Goal: Information Seeking & Learning: Learn about a topic

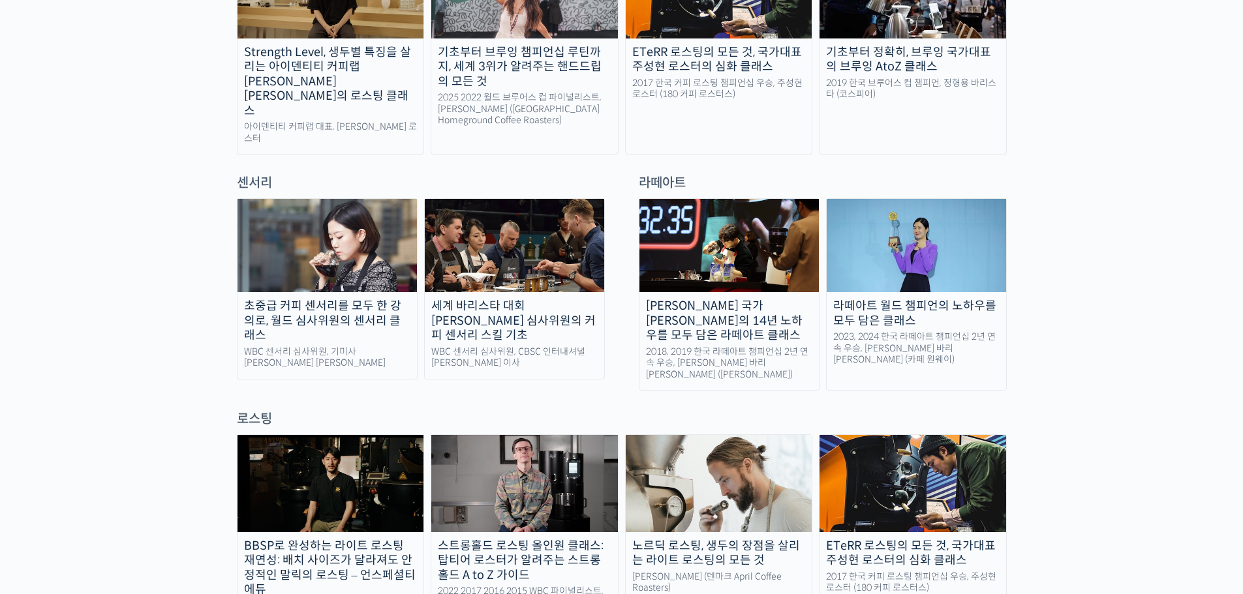
scroll to position [652, 0]
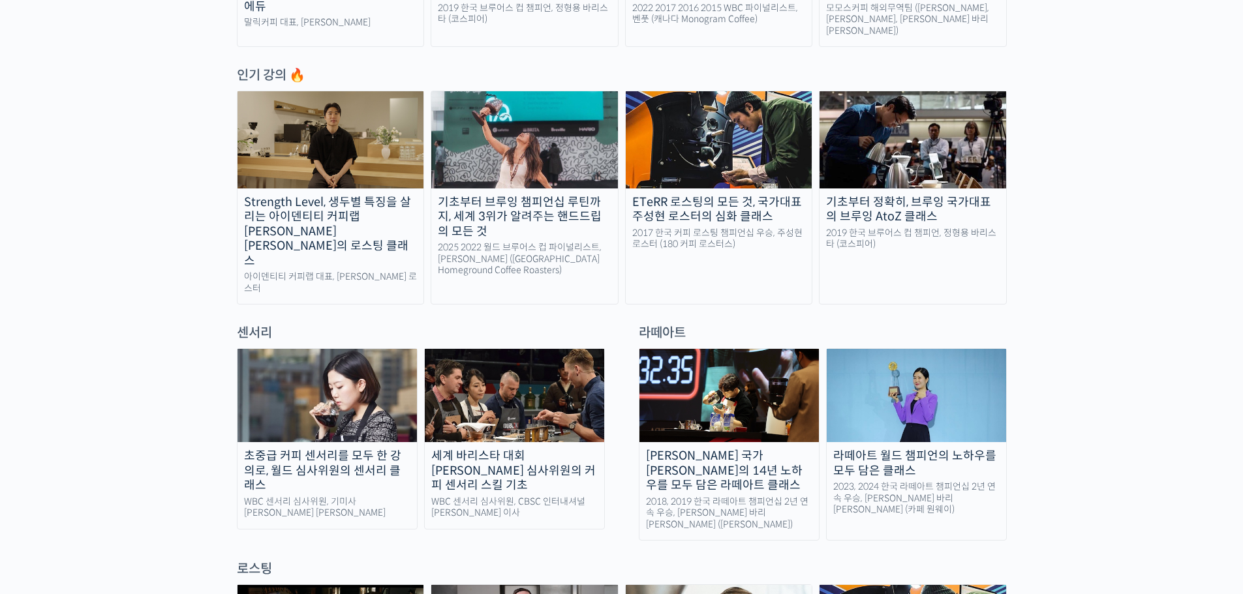
click at [971, 398] on img at bounding box center [916, 395] width 179 height 93
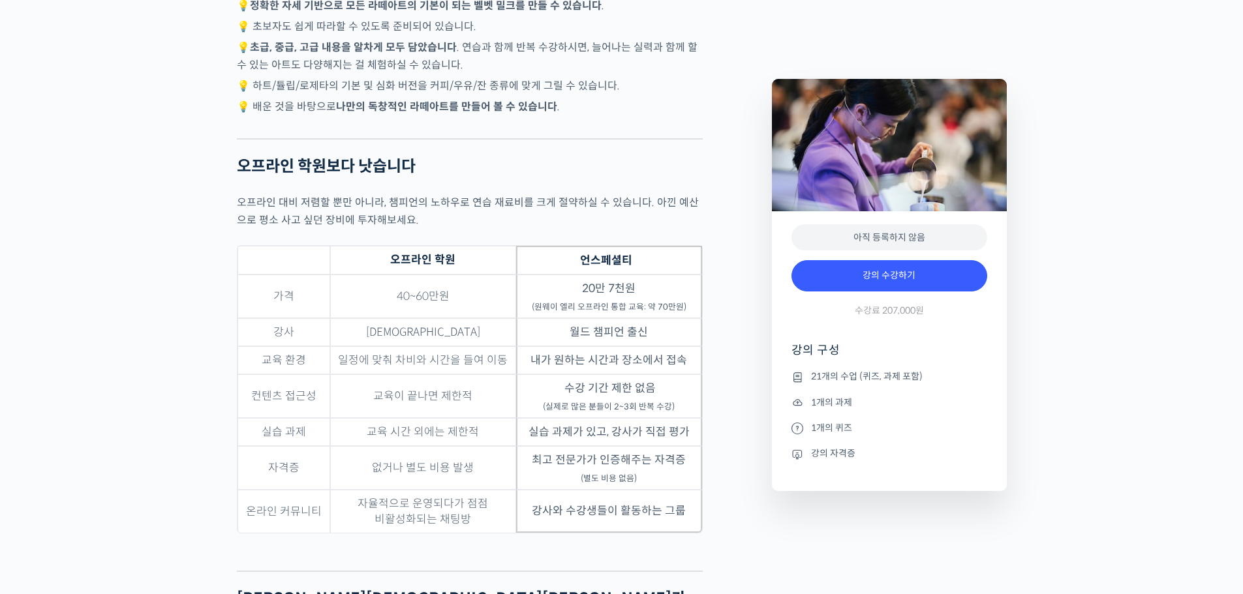
scroll to position [3654, 0]
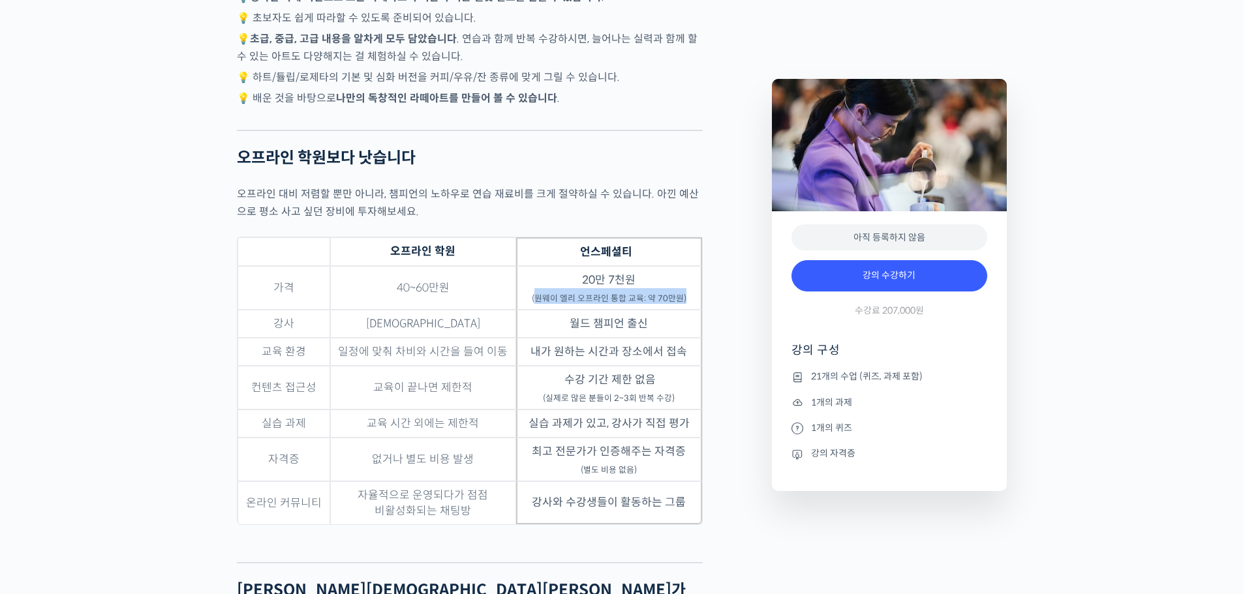
drag, startPoint x: 538, startPoint y: 290, endPoint x: 684, endPoint y: 294, distance: 145.5
click at [684, 294] on sub "(원웨이 엘리 오프라인 통합 교육: 약 70만원)" at bounding box center [609, 299] width 155 height 10
click at [679, 283] on td "20만 7천원 (원웨이 엘리 오프라인 통합 교육: 약 70만원)" at bounding box center [609, 288] width 186 height 44
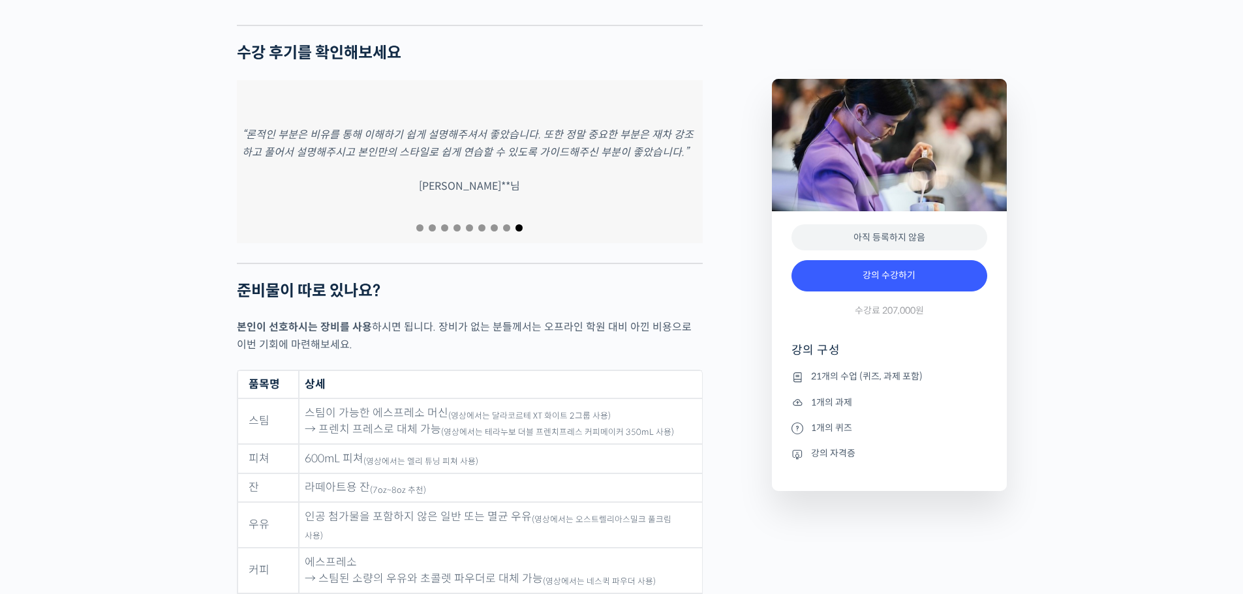
scroll to position [5350, 0]
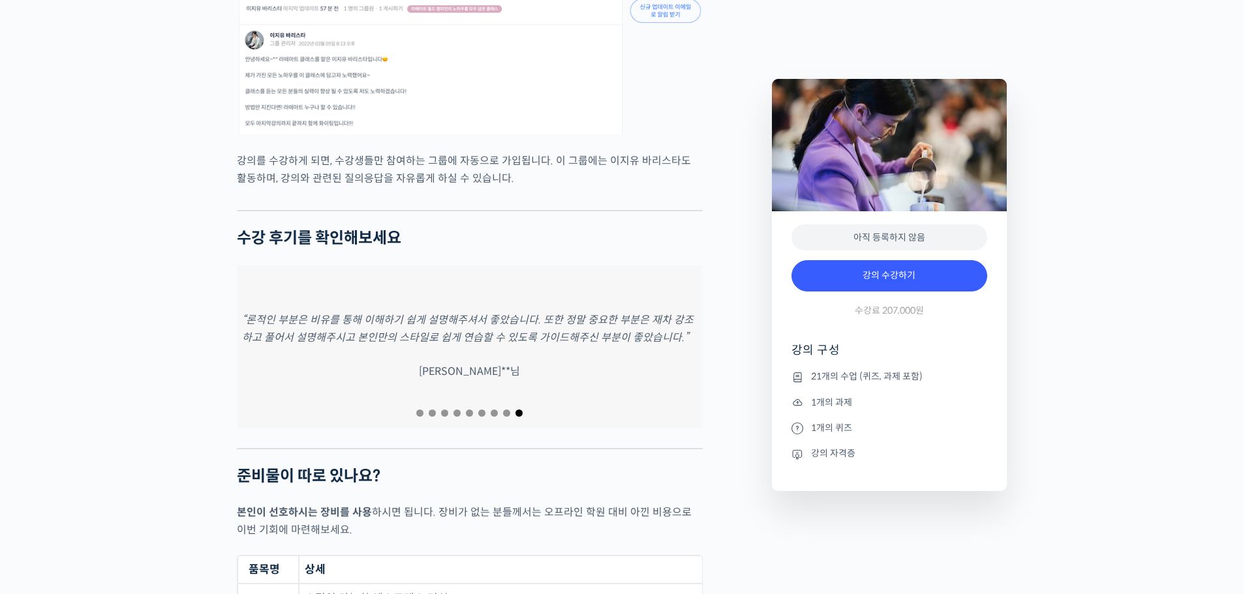
click at [505, 410] on span "Go to slide 8" at bounding box center [506, 413] width 7 height 7
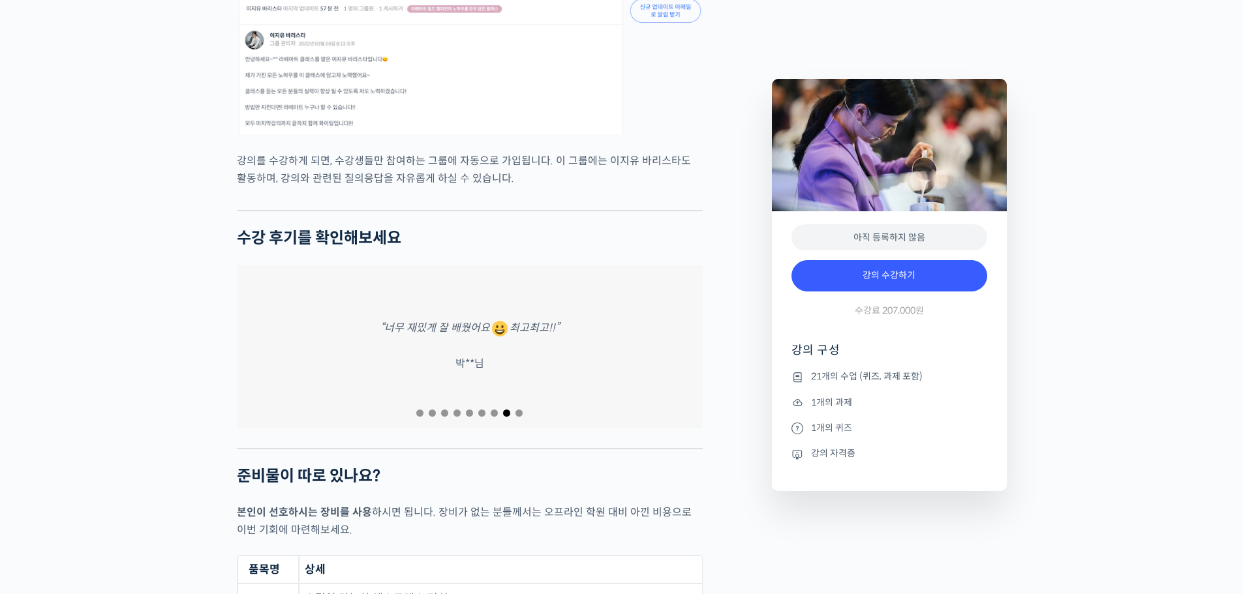
click at [493, 410] on span "Go to slide 7" at bounding box center [494, 413] width 7 height 7
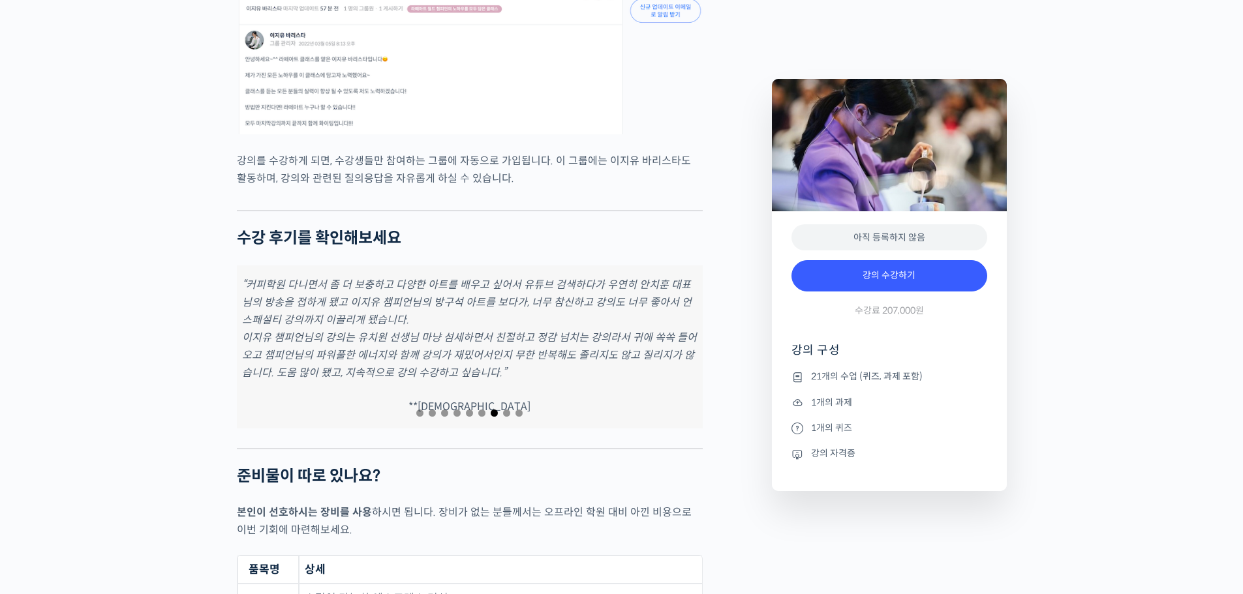
click at [809, 433] on li "1개의 퀴즈" at bounding box center [889, 428] width 196 height 16
click at [828, 458] on li "강의 자격증" at bounding box center [889, 454] width 196 height 16
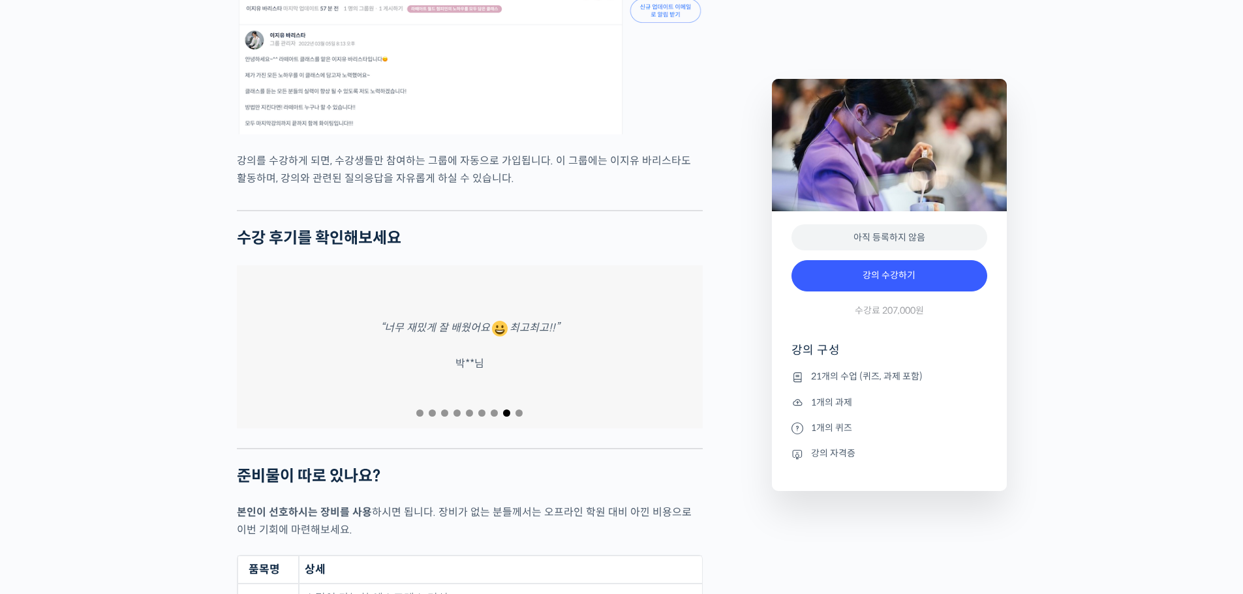
click at [801, 456] on icon at bounding box center [797, 455] width 12 height 16
click at [795, 456] on icon at bounding box center [797, 455] width 12 height 16
click at [795, 457] on icon at bounding box center [797, 455] width 12 height 16
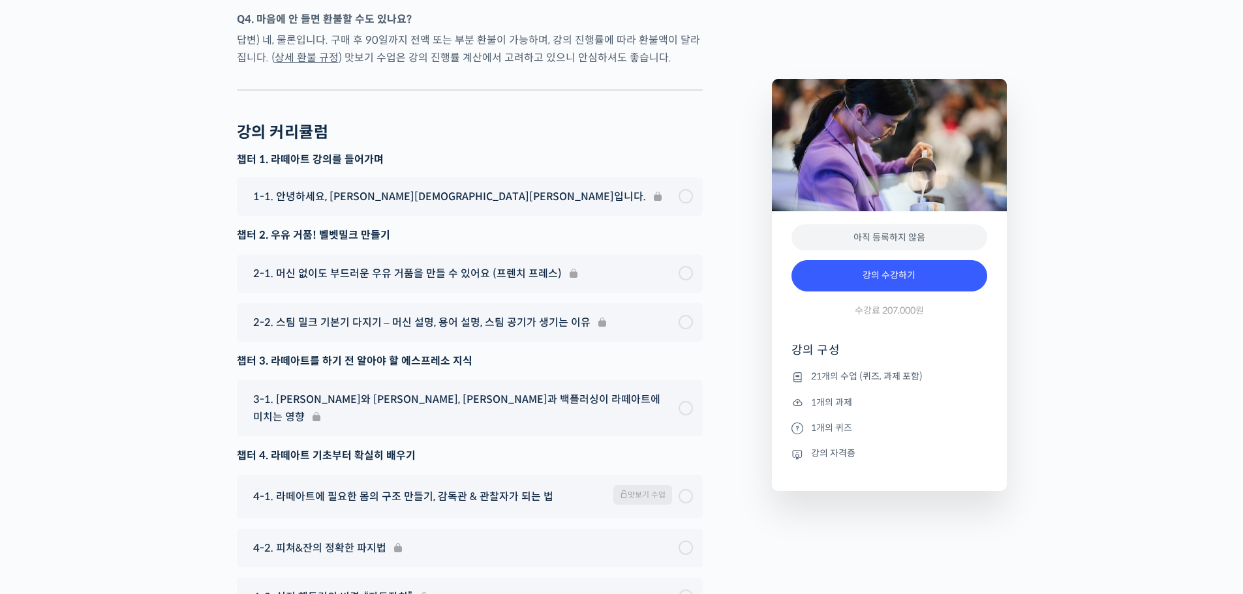
scroll to position [6785, 0]
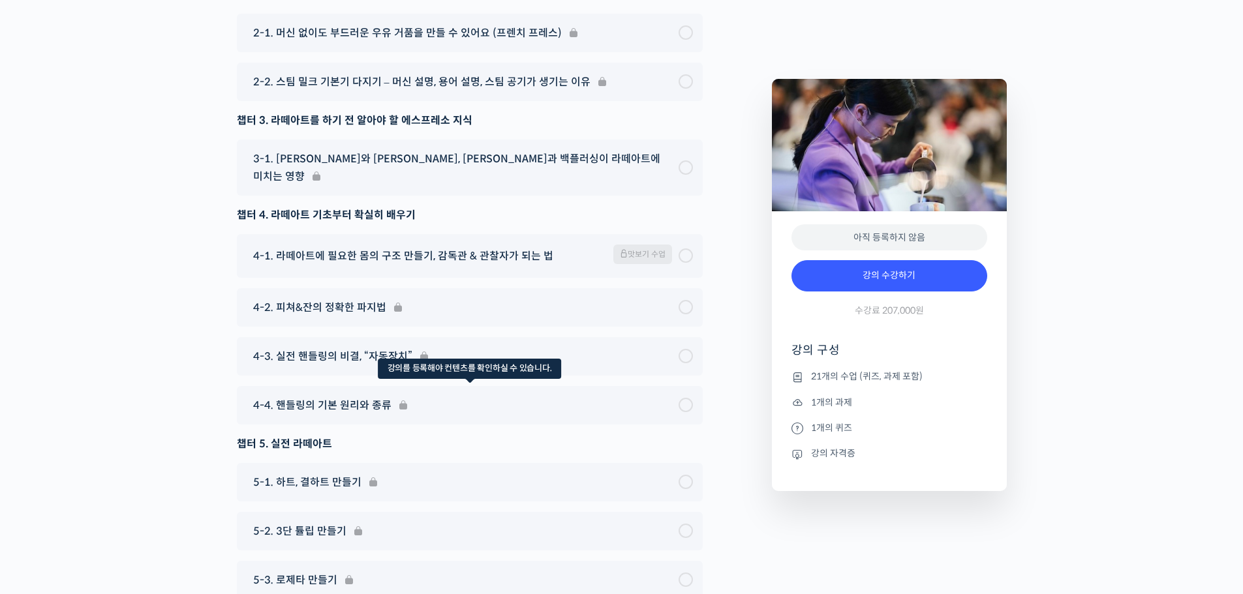
click at [397, 386] on div "4-4. 핸들링의 기본 원리와 종류" at bounding box center [470, 405] width 466 height 38
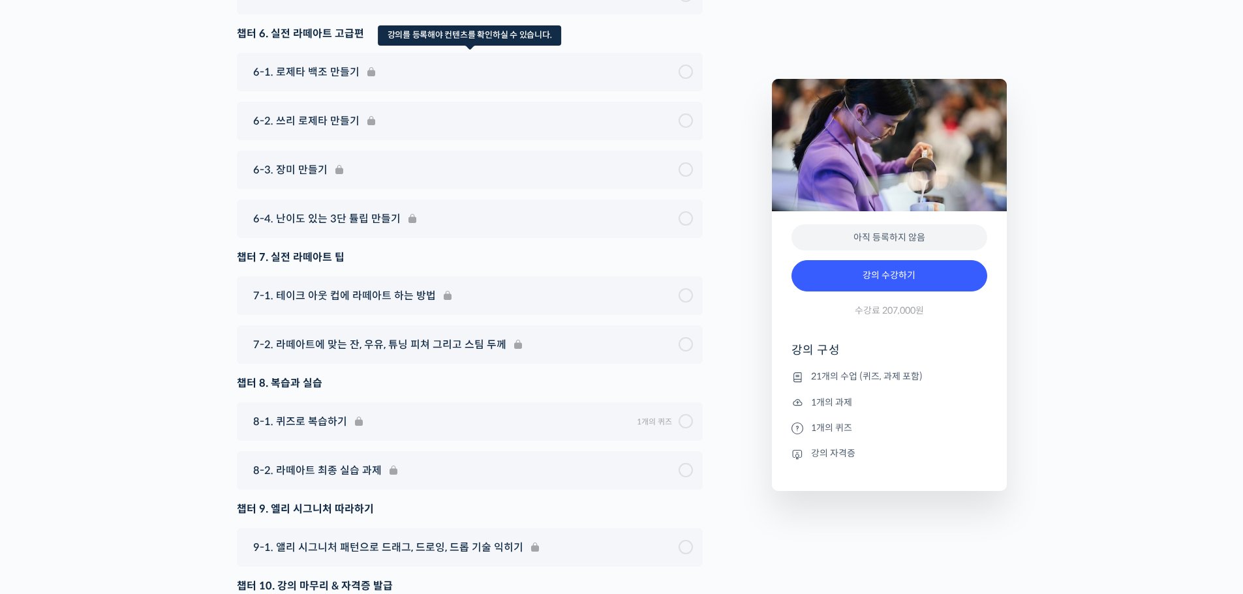
scroll to position [7503, 0]
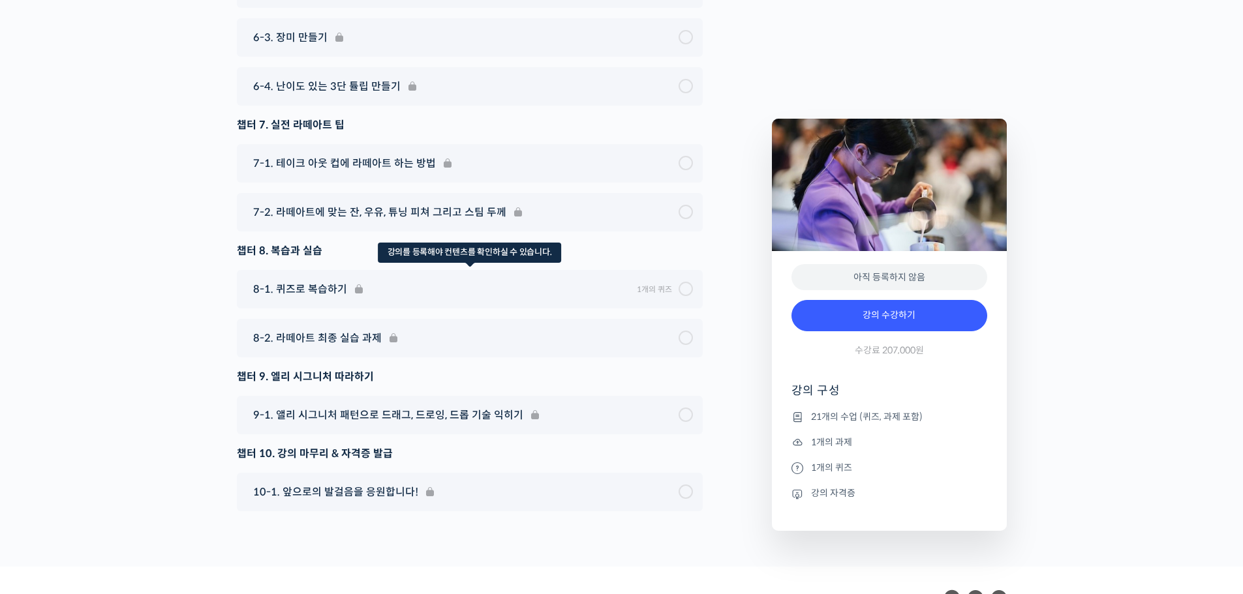
click at [682, 270] on div "8-1. 퀴즈로 복습하기 1개의 퀴즈 Expand 수업 구성 복습 퀴즈" at bounding box center [470, 289] width 466 height 38
click at [660, 270] on div "8-1. 퀴즈로 복습하기 1개의 퀴즈 Expand 수업 구성 복습 퀴즈" at bounding box center [470, 289] width 466 height 38
click at [348, 270] on div "8-1. 퀴즈로 복습하기 1개의 퀴즈 Expand 수업 구성 복습 퀴즈" at bounding box center [470, 289] width 466 height 38
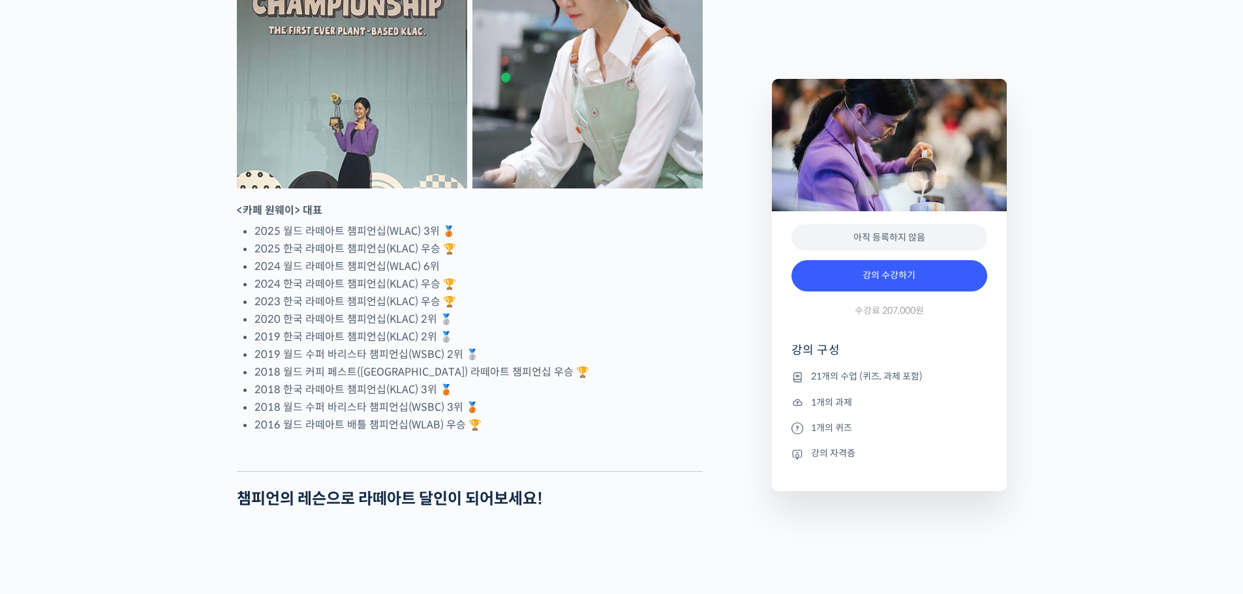
scroll to position [538, 0]
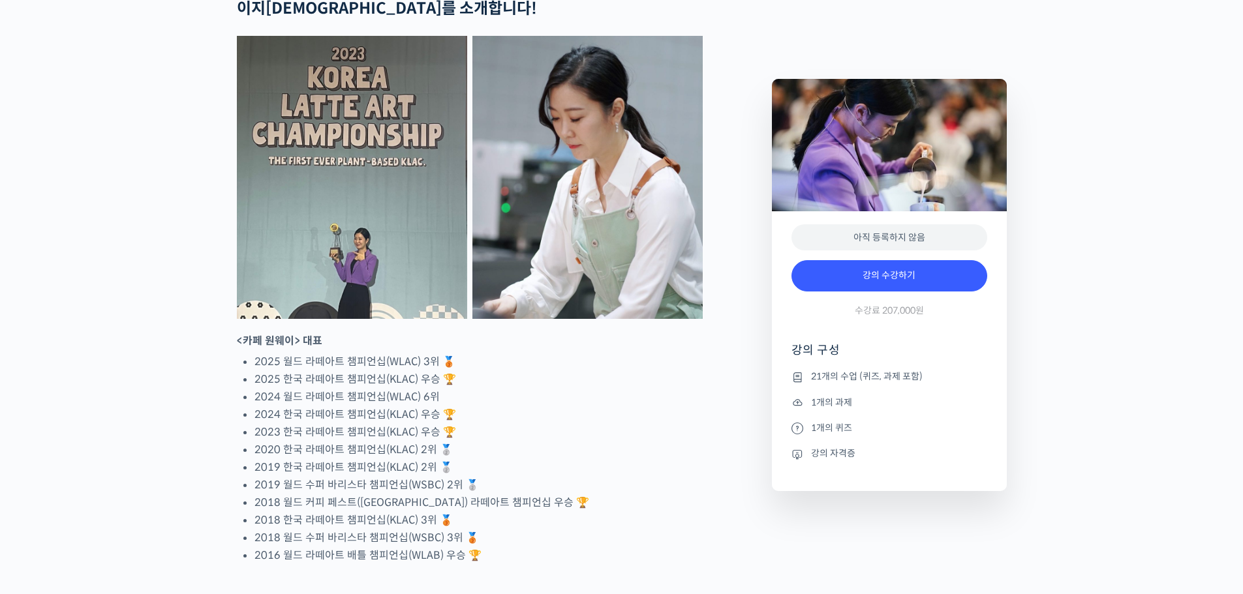
click at [572, 277] on img at bounding box center [587, 177] width 230 height 283
click at [381, 280] on img at bounding box center [352, 177] width 230 height 283
